Goal: Task Accomplishment & Management: Manage account settings

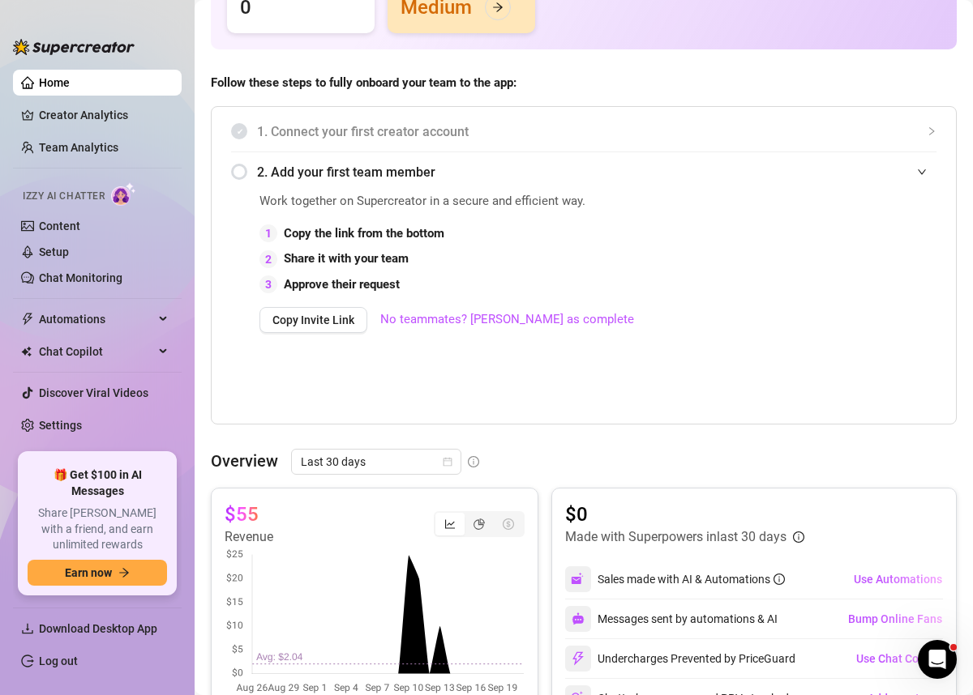
scroll to position [332, 0]
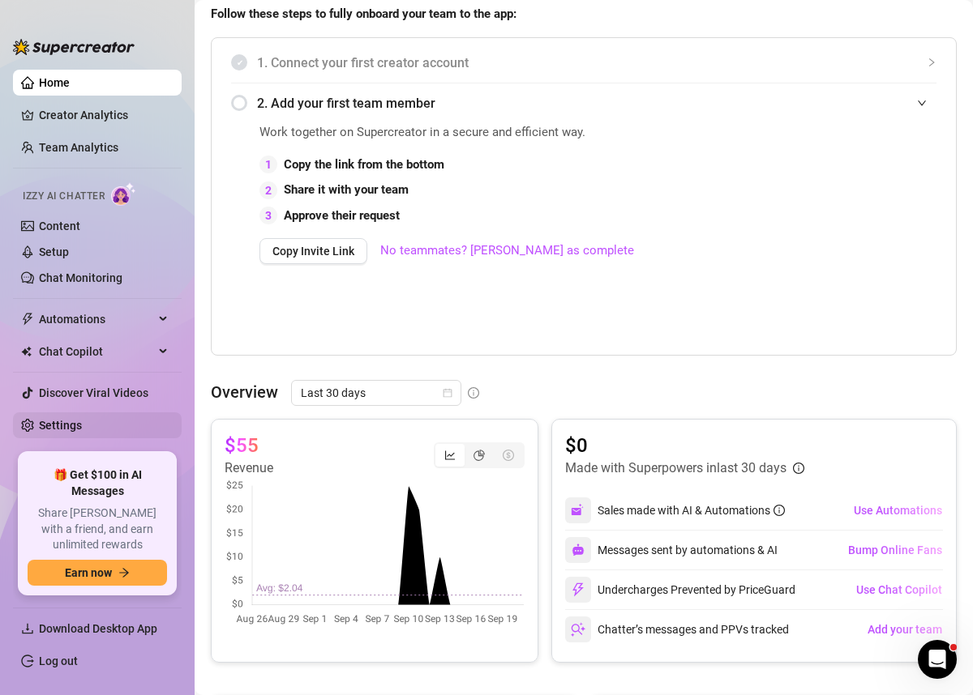
click at [82, 432] on link "Settings" at bounding box center [60, 425] width 43 height 13
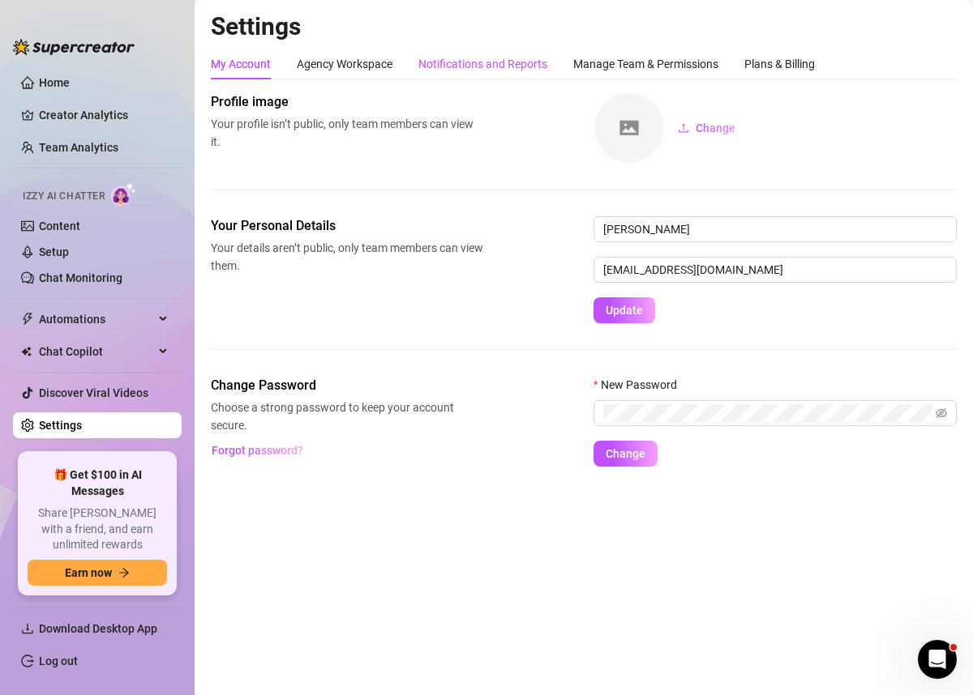
click at [484, 71] on div "Notifications and Reports" at bounding box center [482, 64] width 129 height 18
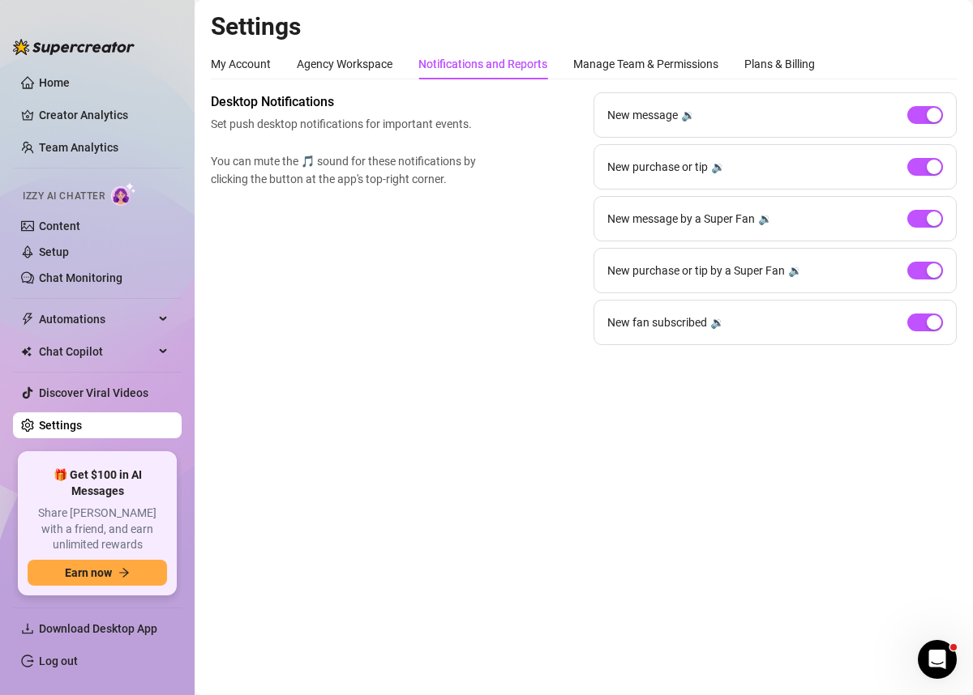
click at [404, 71] on div "My Account Agency Workspace Notifications and Reports Manage Team & Permissions…" at bounding box center [513, 64] width 604 height 31
click at [376, 64] on div "Agency Workspace" at bounding box center [345, 64] width 96 height 18
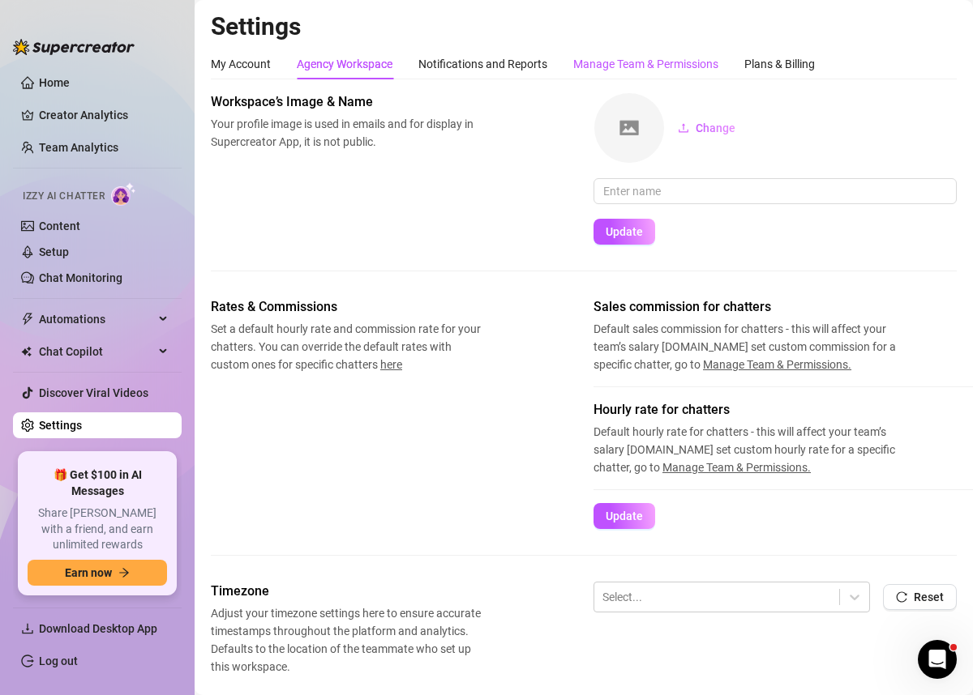
click at [695, 68] on div "Manage Team & Permissions" at bounding box center [645, 64] width 145 height 18
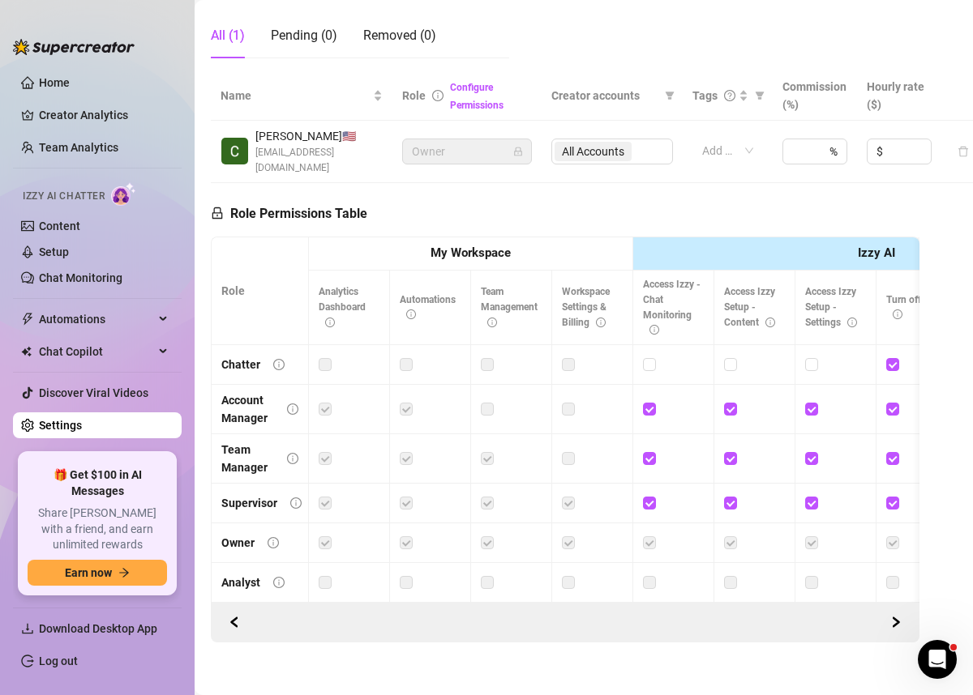
scroll to position [0, 15]
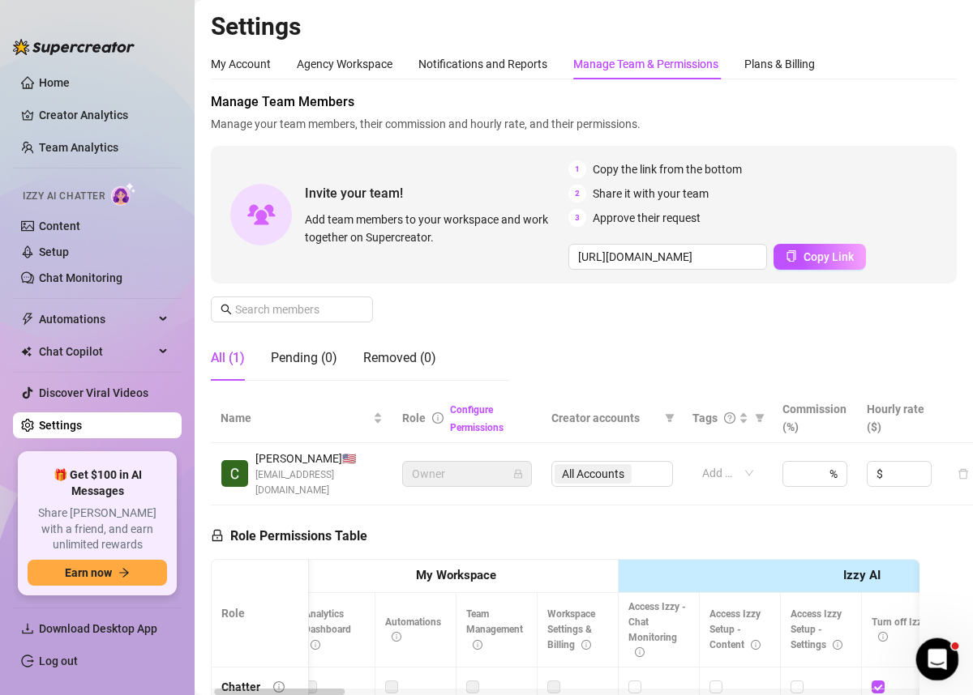
click at [940, 661] on icon "Open Intercom Messenger" at bounding box center [935, 657] width 27 height 27
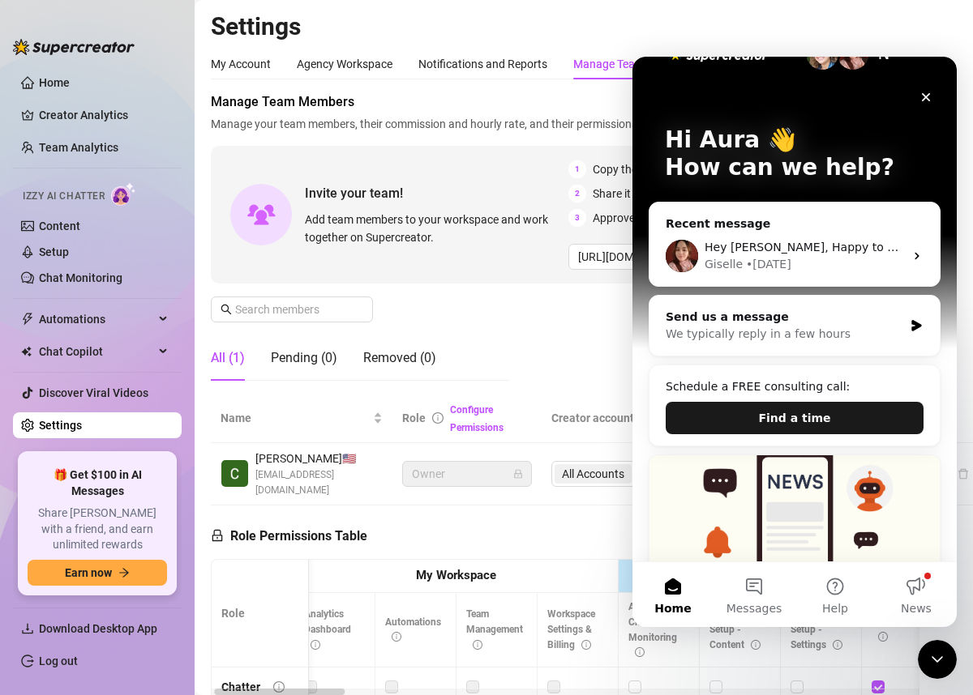
scroll to position [0, 0]
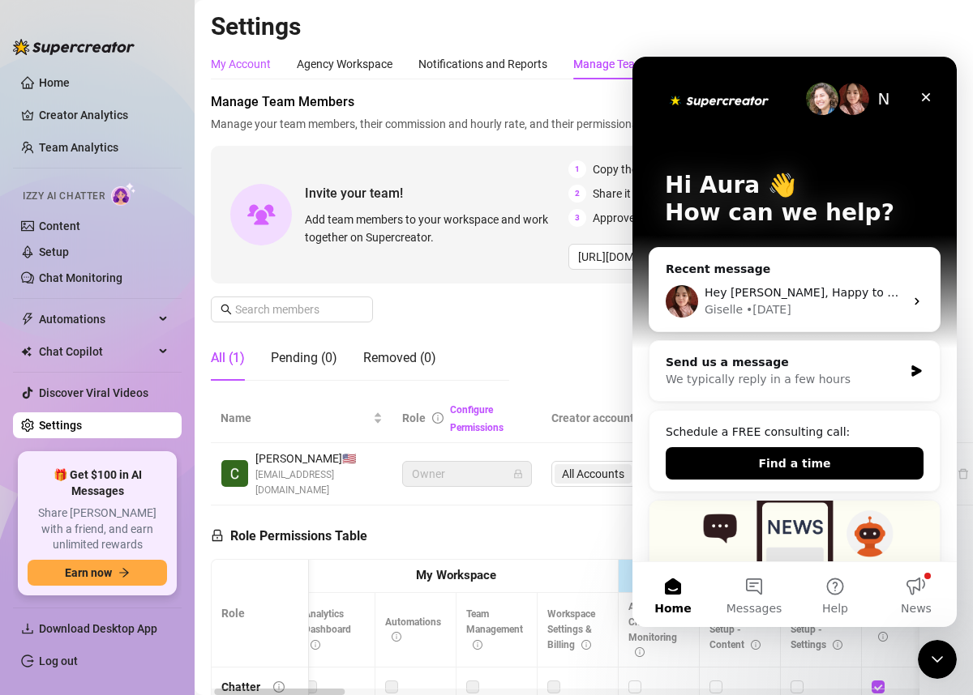
click at [260, 69] on div "My Account" at bounding box center [241, 64] width 60 height 18
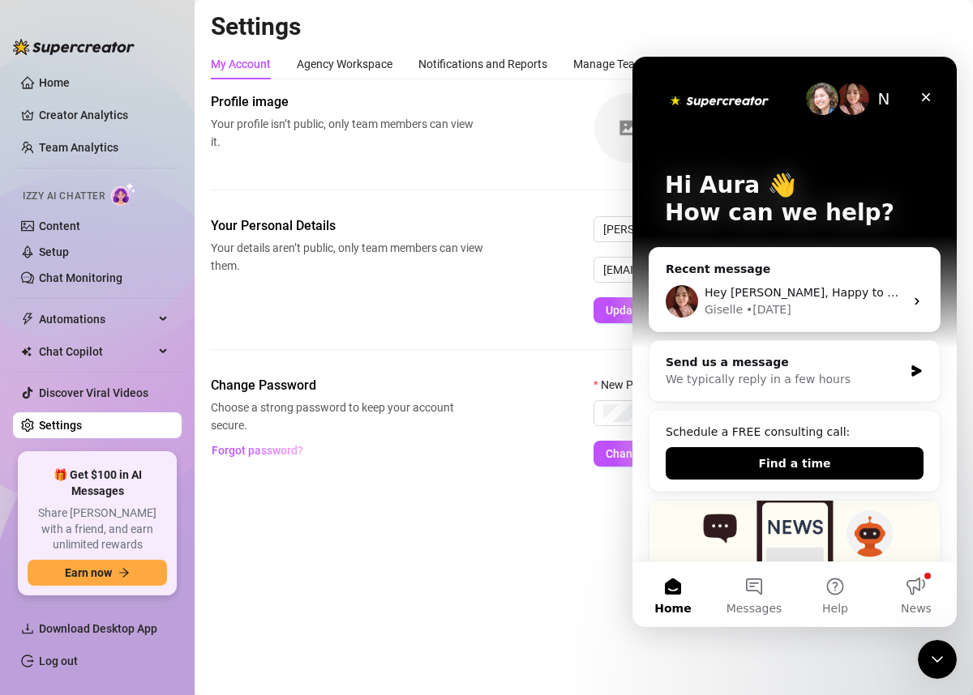
click at [437, 234] on span "Your Personal Details" at bounding box center [347, 225] width 272 height 19
click at [352, 61] on div "Agency Workspace" at bounding box center [345, 64] width 96 height 18
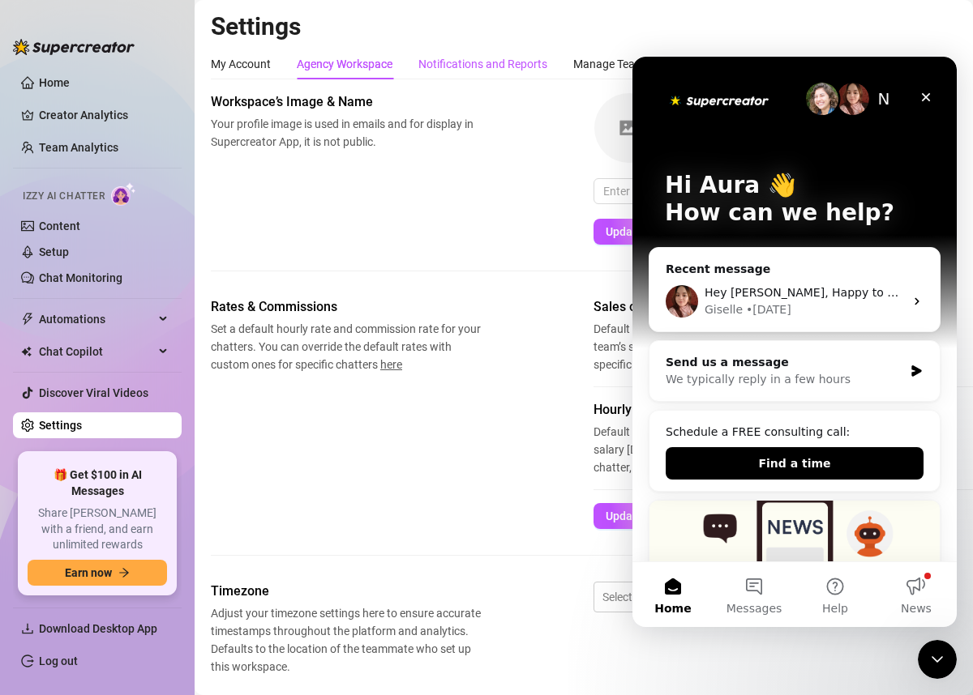
click at [537, 65] on div "Notifications and Reports" at bounding box center [482, 64] width 129 height 18
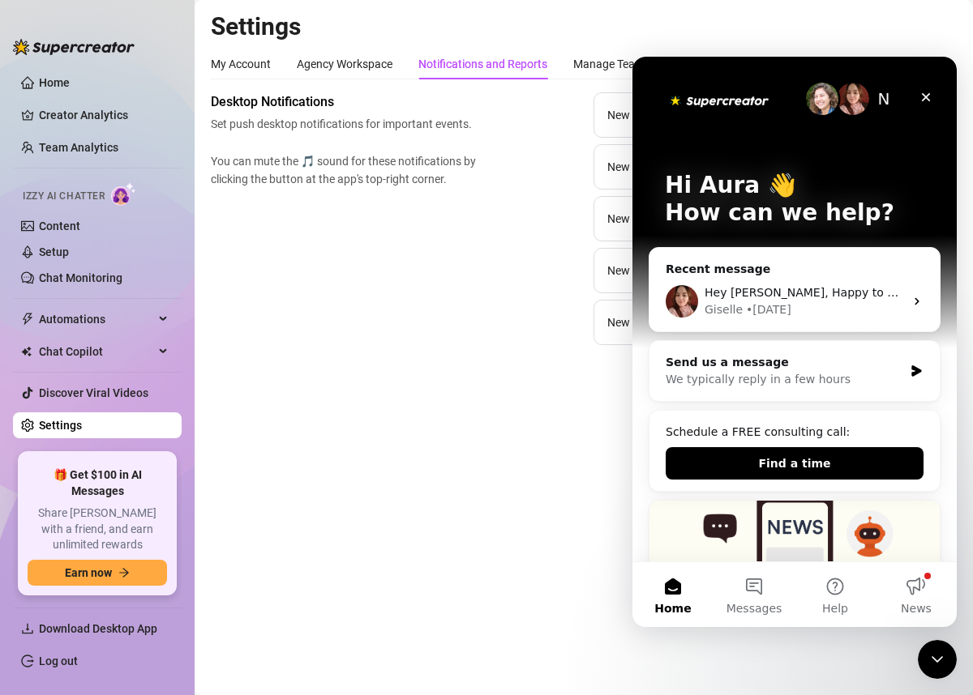
click at [640, 63] on div "N Hi Aura 👋 How can we help? Recent message Hey [PERSON_NAME], Happy to hear it…" at bounding box center [794, 511] width 324 height 909
click at [82, 426] on link "Settings" at bounding box center [60, 425] width 43 height 13
click at [126, 101] on ul "Home Creator Analytics Team Analytics Izzy AI Chatter Content Setup Chat Monito…" at bounding box center [97, 254] width 169 height 383
click at [70, 89] on link "Home" at bounding box center [54, 82] width 31 height 13
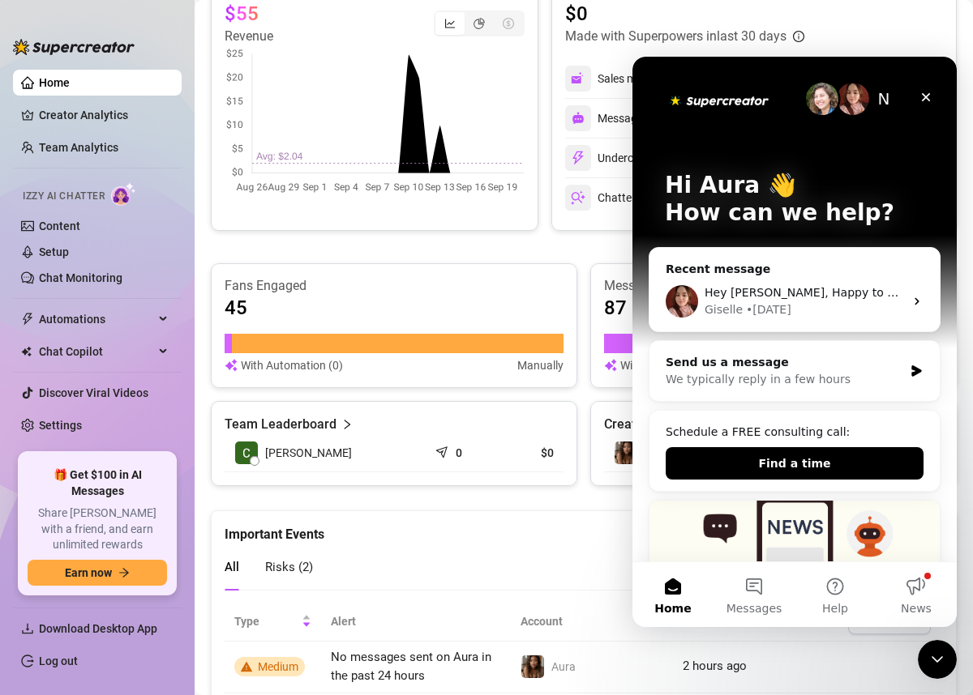
scroll to position [868, 0]
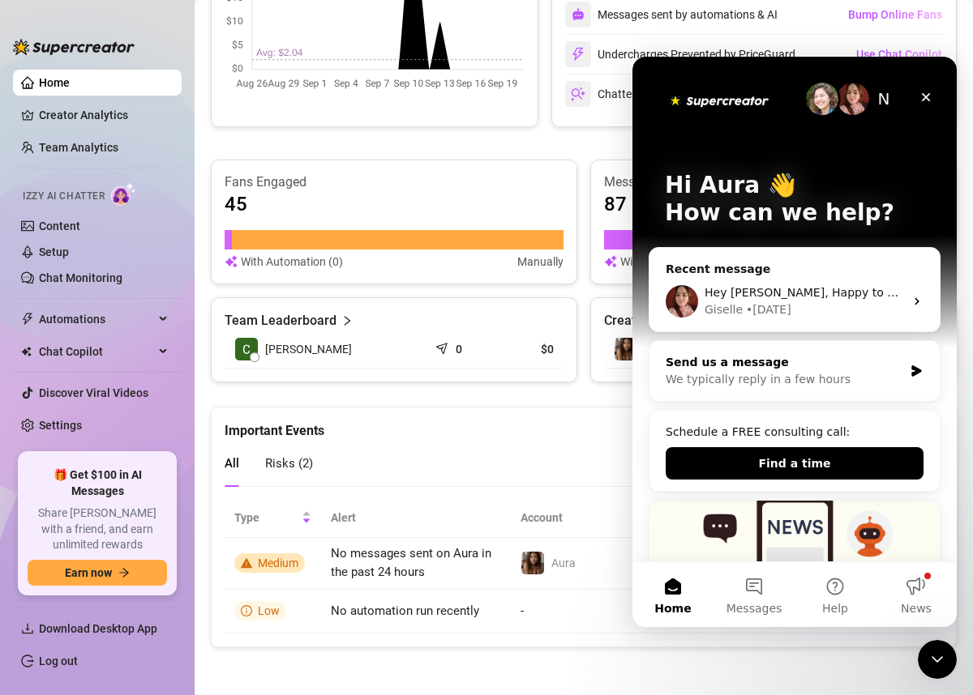
click at [744, 378] on div "We typically reply in a few hours" at bounding box center [784, 379] width 238 height 17
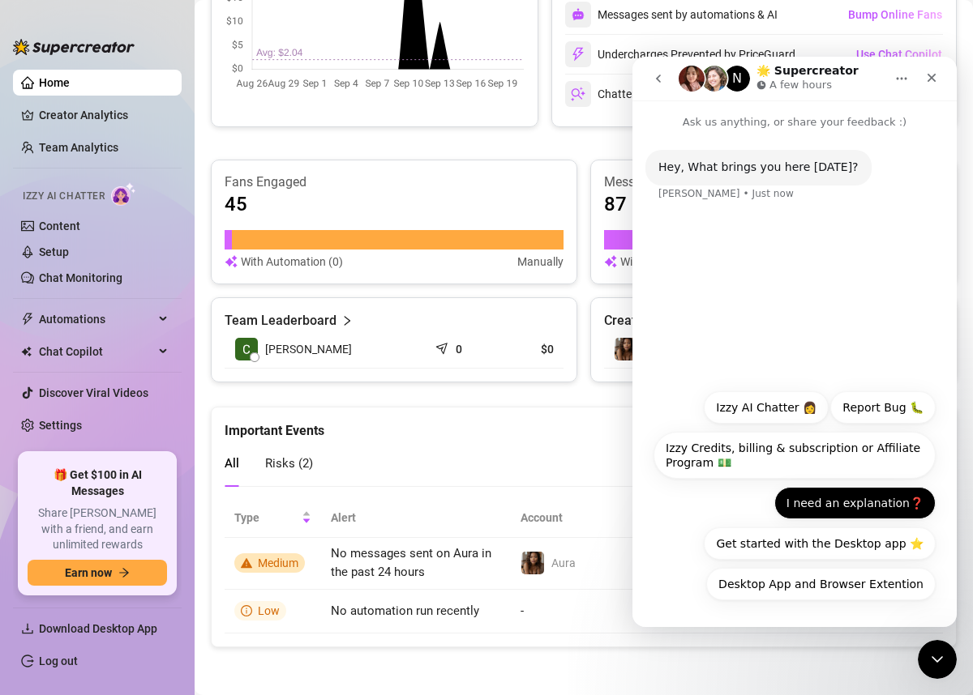
click at [811, 496] on button "I need an explanation❓" at bounding box center [854, 503] width 161 height 32
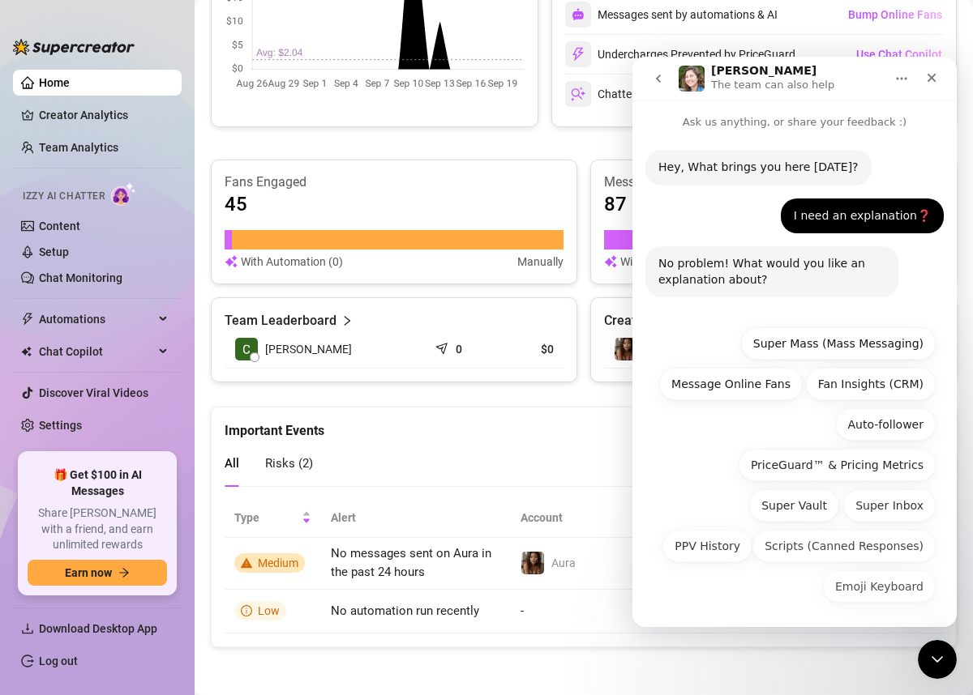
scroll to position [2, 0]
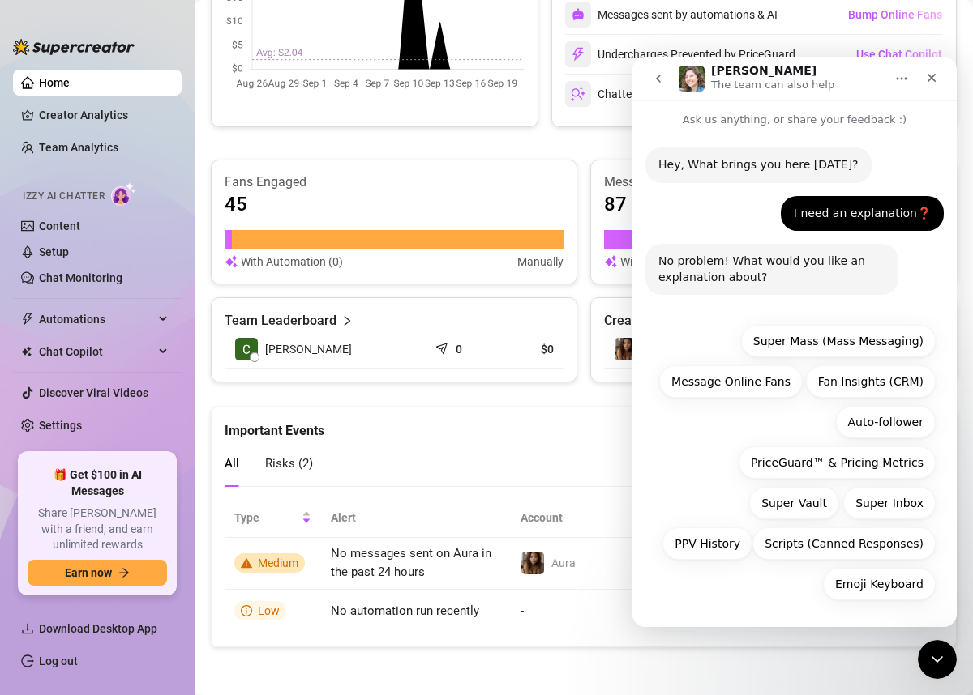
click at [808, 212] on div "I need an explanation❓" at bounding box center [862, 214] width 137 height 16
click at [895, 78] on icon "Home" at bounding box center [901, 78] width 13 height 13
click at [928, 75] on icon "Close" at bounding box center [931, 78] width 9 height 9
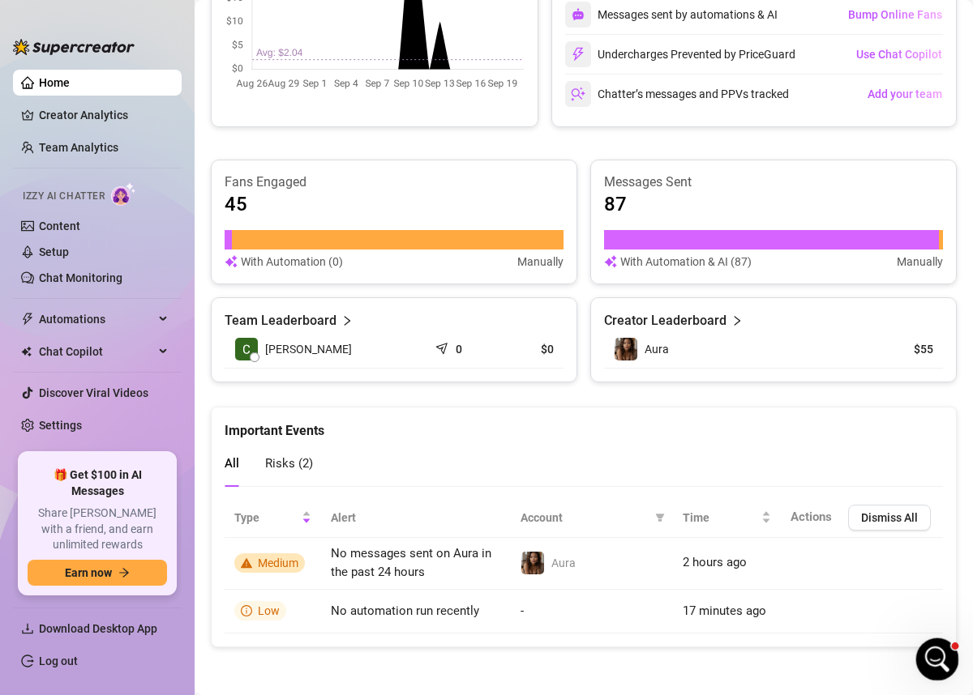
click at [935, 665] on icon "Open Intercom Messenger" at bounding box center [935, 657] width 27 height 27
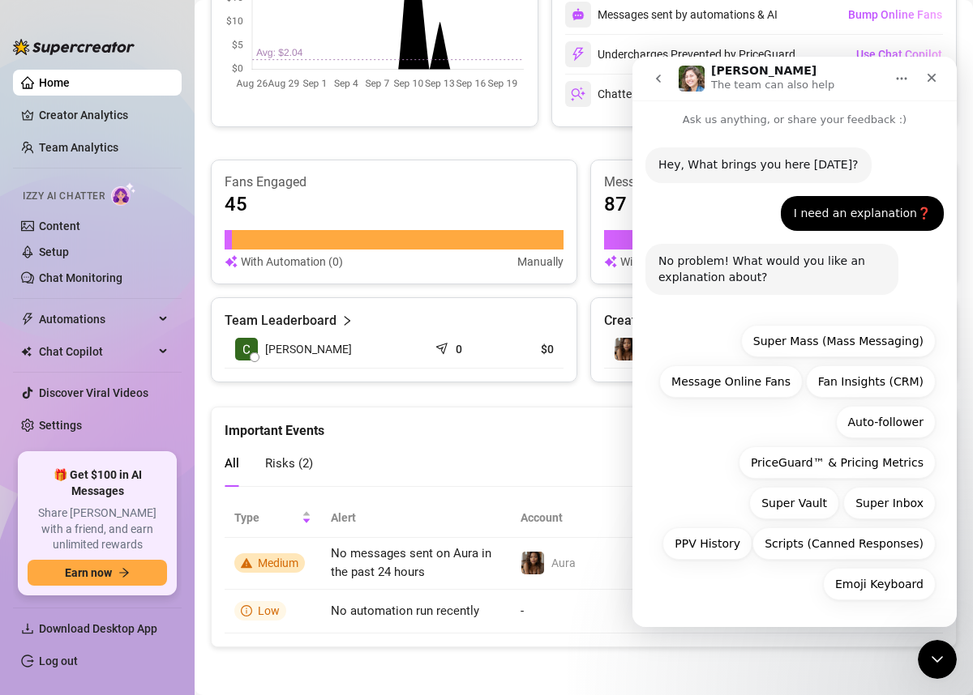
drag, startPoint x: 869, startPoint y: 234, endPoint x: 871, endPoint y: 205, distance: 29.2
click at [869, 229] on div "I need an explanation❓ Aura • Just now" at bounding box center [794, 220] width 298 height 49
click at [871, 204] on div "I need an explanation❓ Aura • Just now" at bounding box center [862, 214] width 163 height 36
click at [931, 214] on div "I need an explanation❓ Aura • Just now" at bounding box center [862, 214] width 163 height 36
click at [785, 63] on div "[PERSON_NAME] The team can also help" at bounding box center [794, 78] width 303 height 31
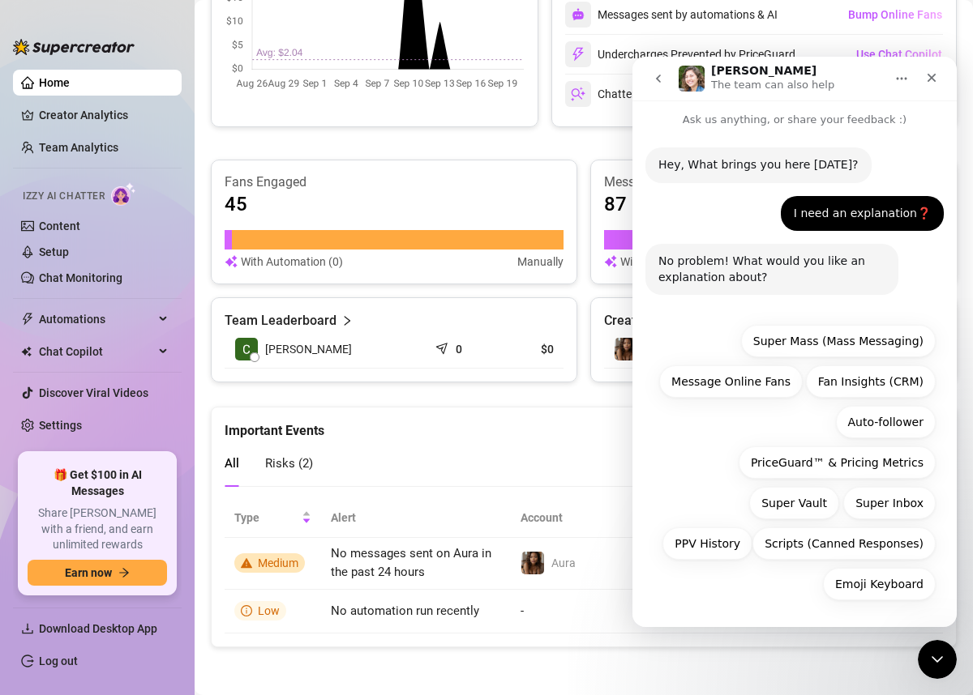
click at [658, 76] on icon "go back" at bounding box center [658, 79] width 5 height 8
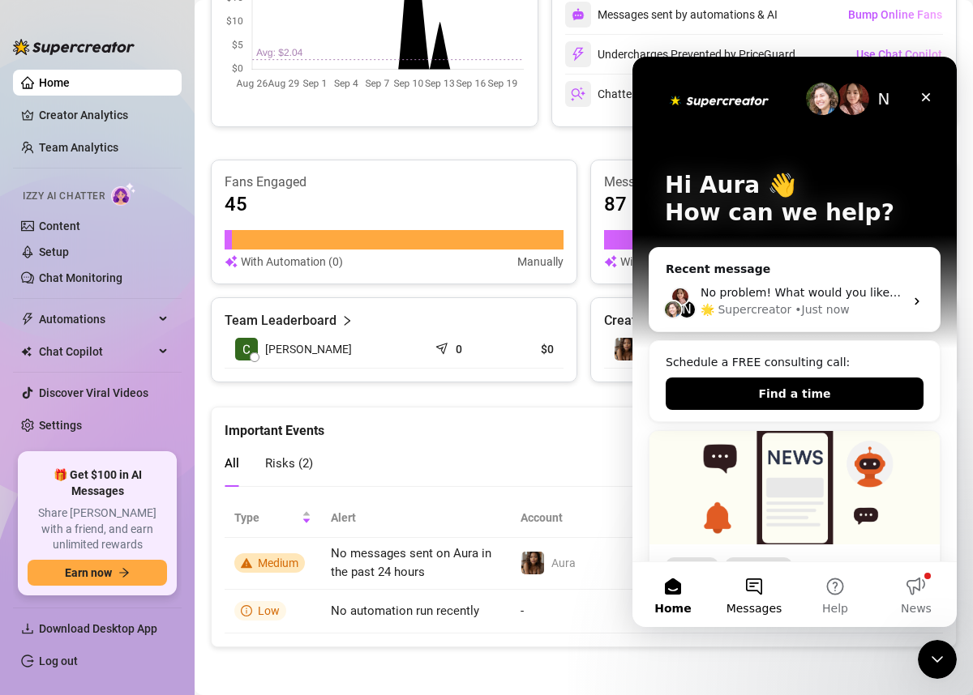
click at [772, 594] on button "Messages" at bounding box center [753, 595] width 81 height 65
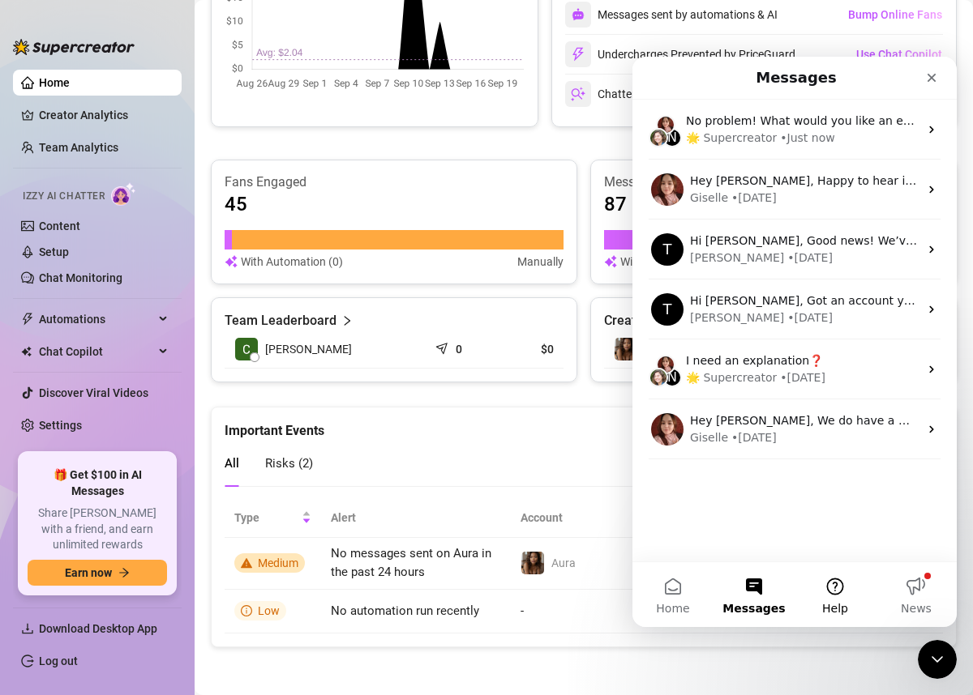
click at [830, 599] on button "Help" at bounding box center [834, 595] width 81 height 65
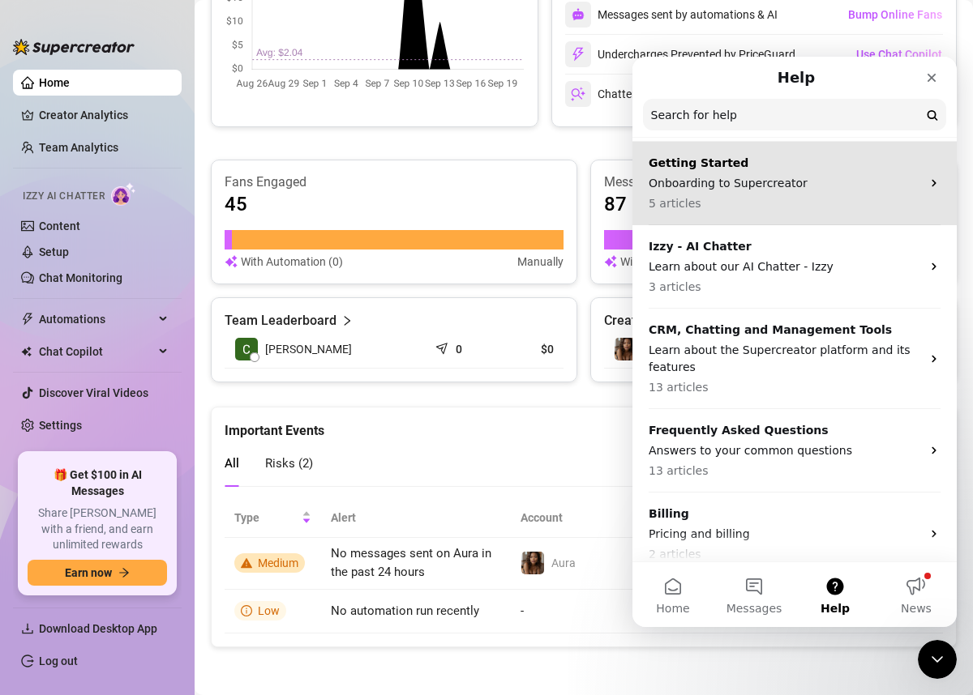
scroll to position [44, 0]
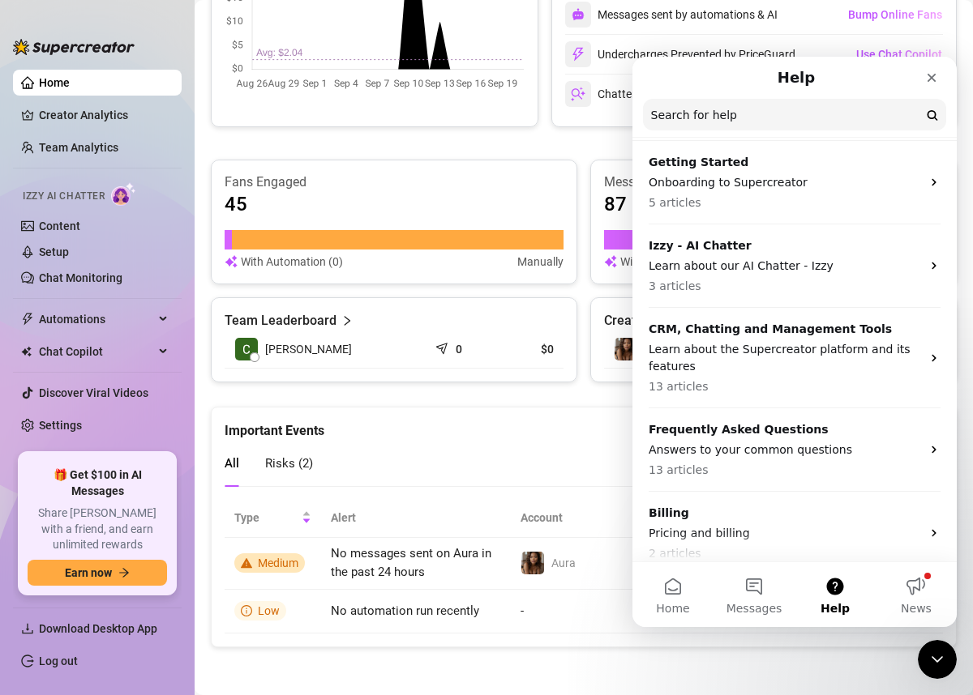
click at [755, 118] on input "Search for help" at bounding box center [794, 115] width 303 height 32
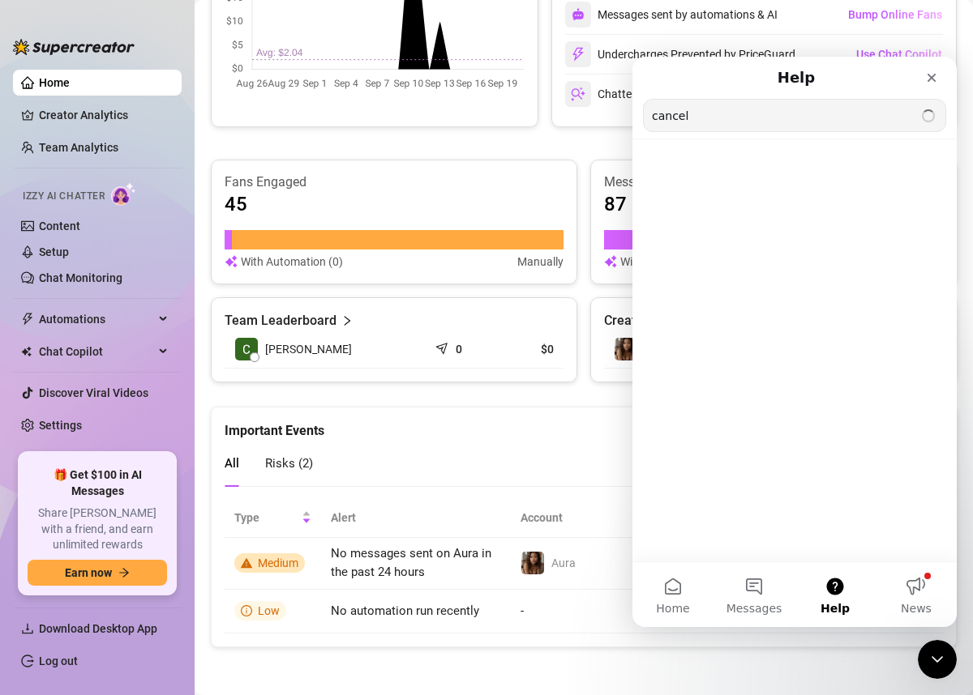
scroll to position [0, 0]
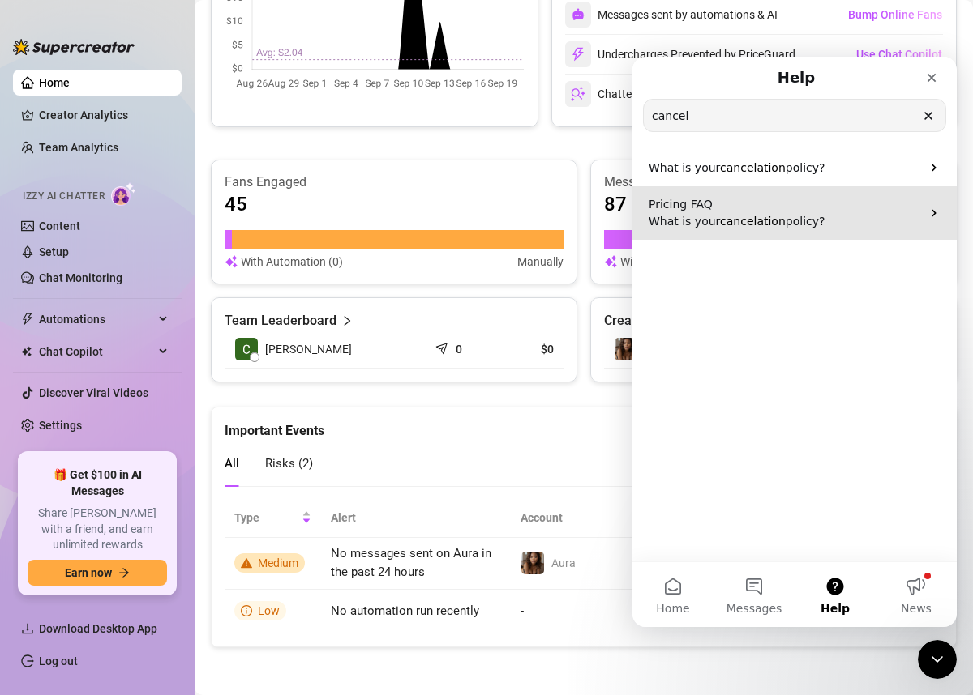
type input "cancel"
click at [785, 208] on p "Pricing FAQ" at bounding box center [784, 204] width 272 height 17
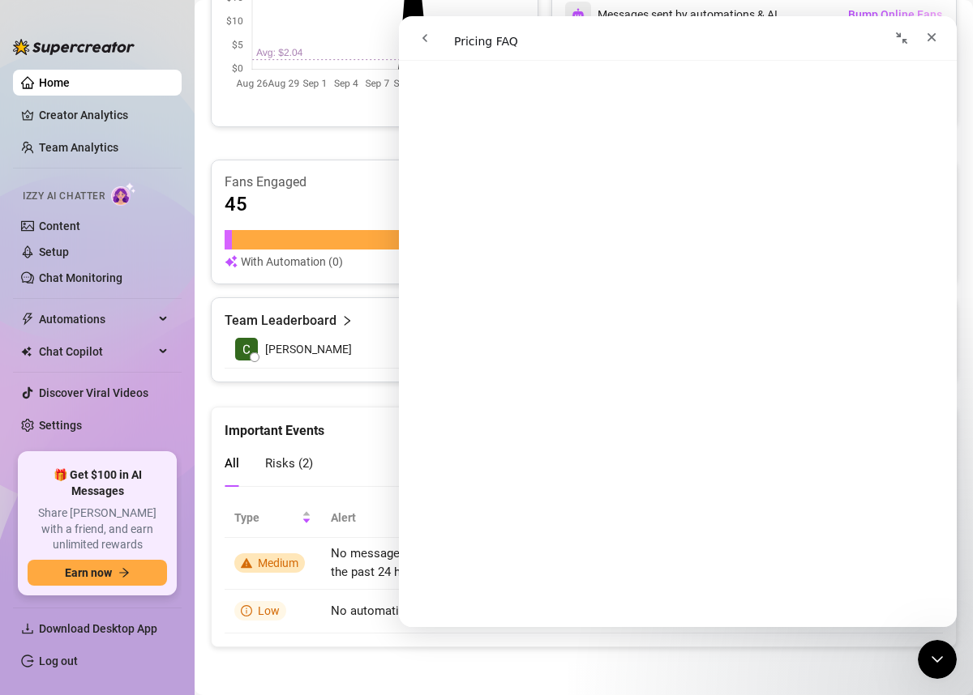
scroll to position [1520, 0]
click at [365, 288] on div "Fans Engaged 45 With Automation (0) Manually Messages Sent 87 With Automation &…" at bounding box center [584, 271] width 746 height 223
click at [82, 423] on link "Settings" at bounding box center [60, 425] width 43 height 13
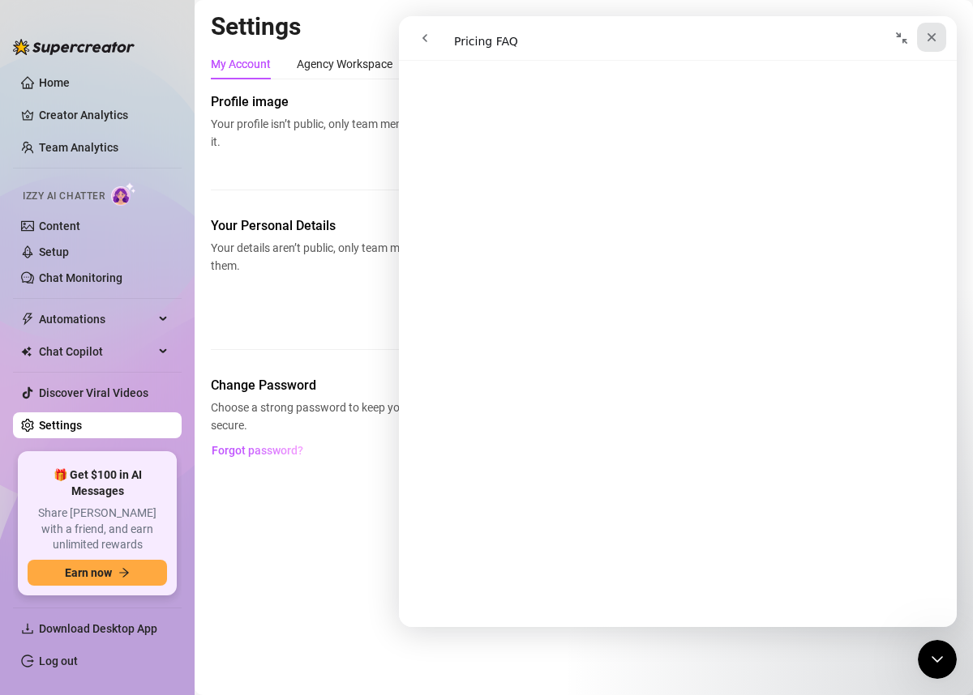
click at [927, 35] on icon "Close" at bounding box center [931, 37] width 13 height 13
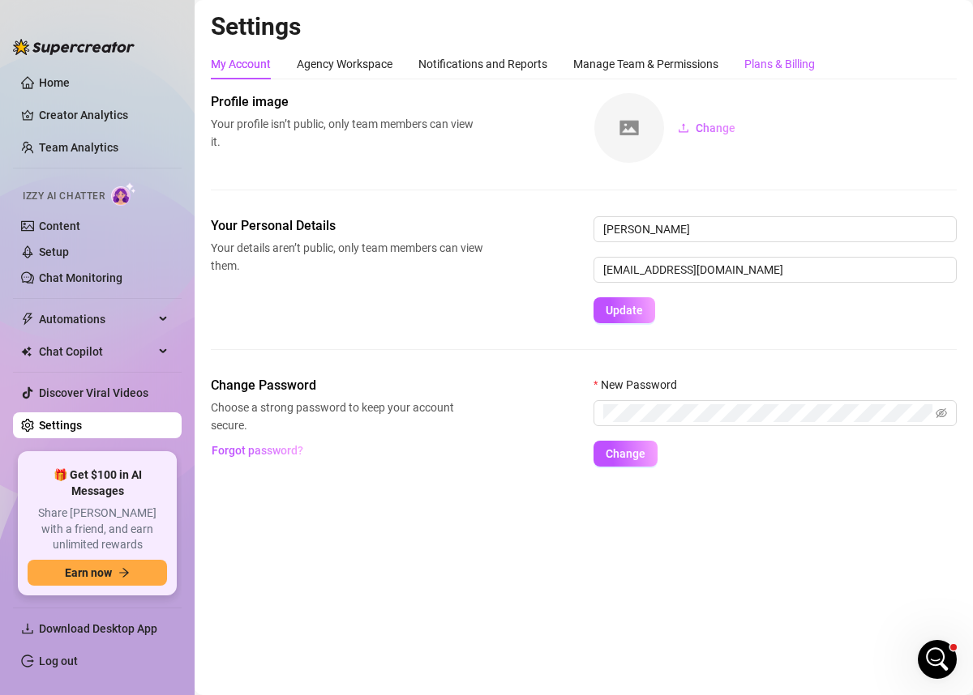
click at [790, 64] on div "Plans & Billing" at bounding box center [779, 64] width 71 height 18
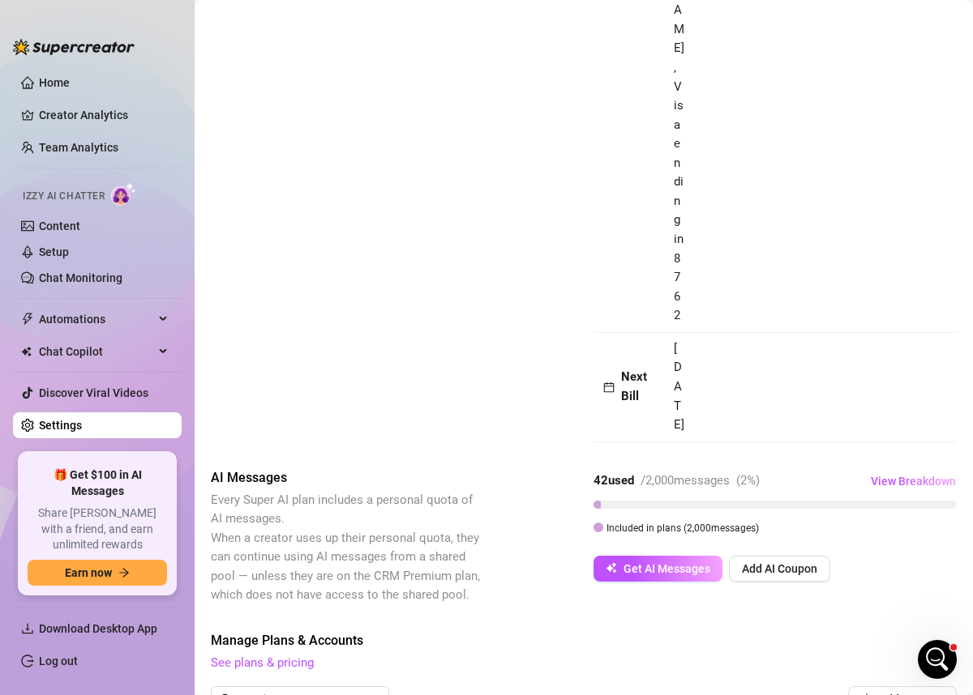
scroll to position [2147, 0]
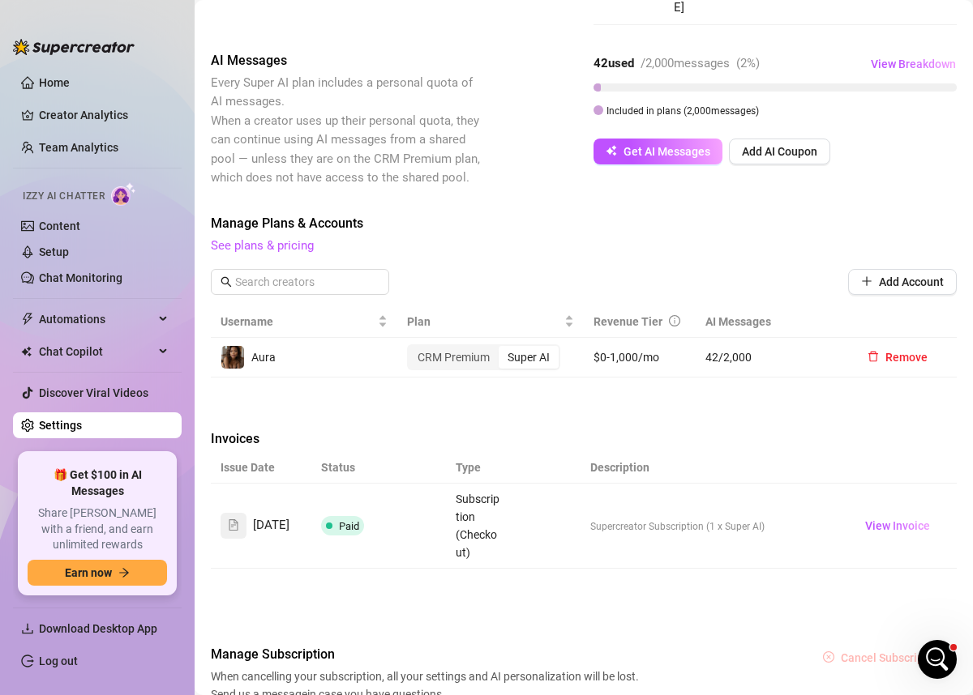
click at [864, 652] on span "Cancel Subscription" at bounding box center [892, 658] width 103 height 13
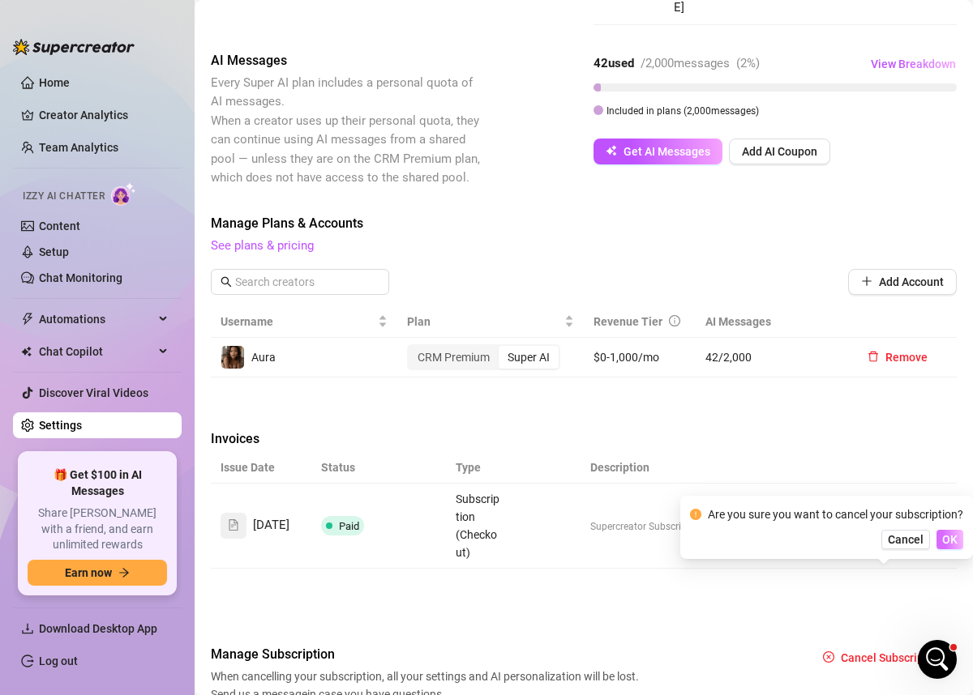
click at [946, 541] on span "OK" at bounding box center [949, 539] width 15 height 13
